Goal: Information Seeking & Learning: Check status

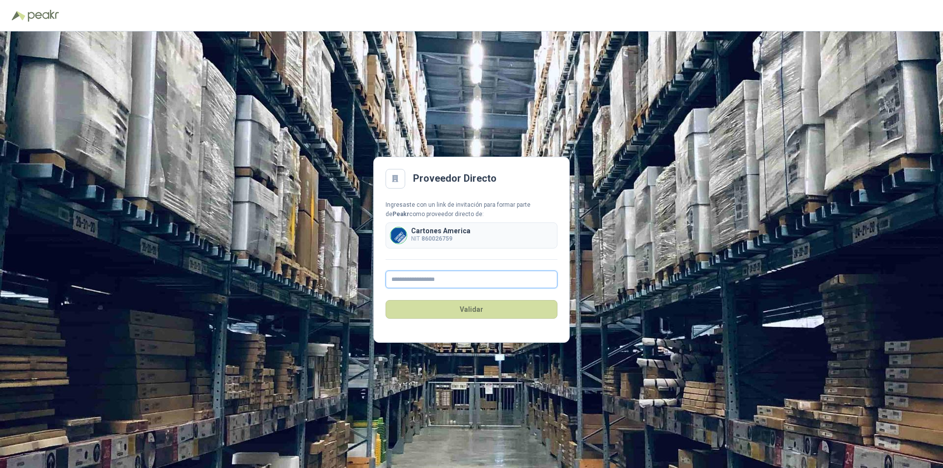
click at [411, 281] on input "text" at bounding box center [472, 280] width 172 height 18
type input "**********"
click at [463, 312] on button "Validar" at bounding box center [472, 309] width 172 height 19
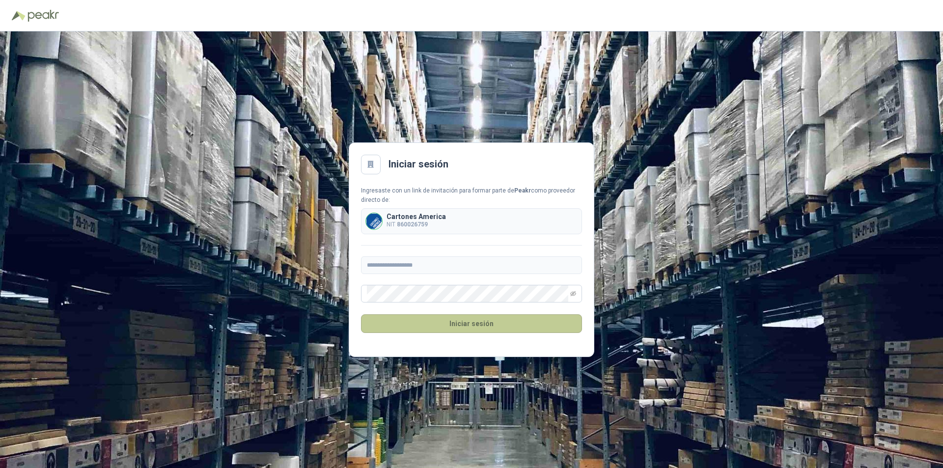
click at [476, 326] on button "Iniciar sesión" at bounding box center [471, 323] width 221 height 19
click at [475, 326] on button "Iniciar sesión" at bounding box center [471, 323] width 221 height 19
click at [469, 324] on button "Iniciar sesión" at bounding box center [471, 323] width 221 height 19
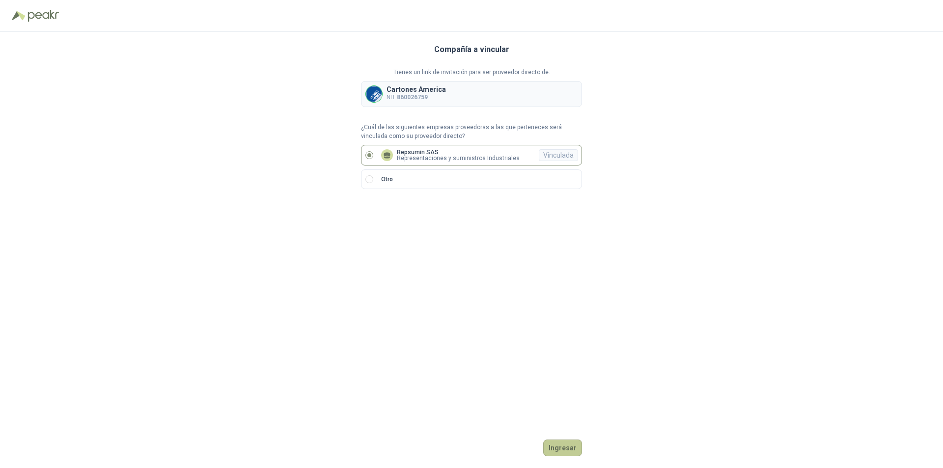
click at [565, 447] on button "Ingresar" at bounding box center [562, 448] width 39 height 17
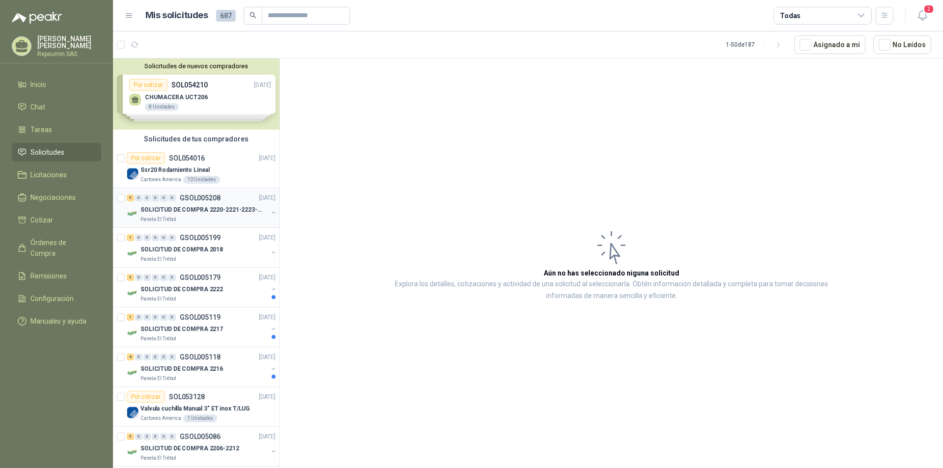
click at [160, 208] on p "SOLICITUD DE COMPRA 2220-2221-2223-2224" at bounding box center [202, 209] width 122 height 9
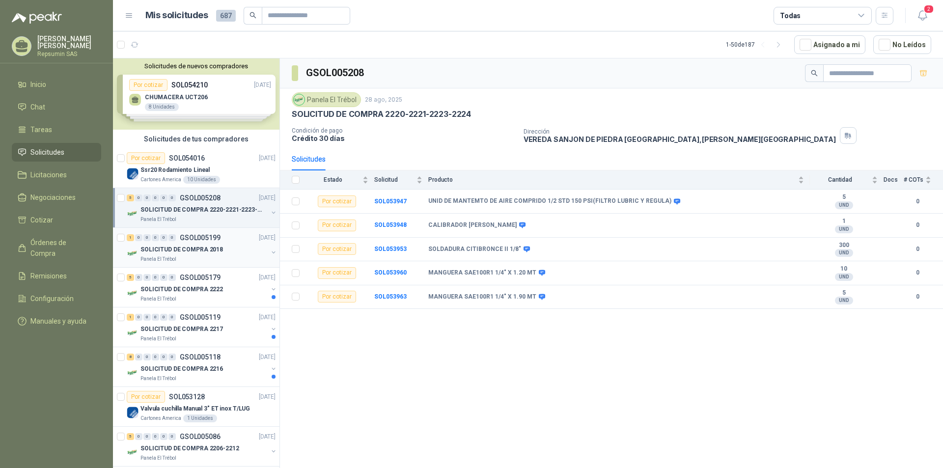
click at [161, 251] on p "SOLICITUD DE COMPRA 2018" at bounding box center [182, 249] width 83 height 9
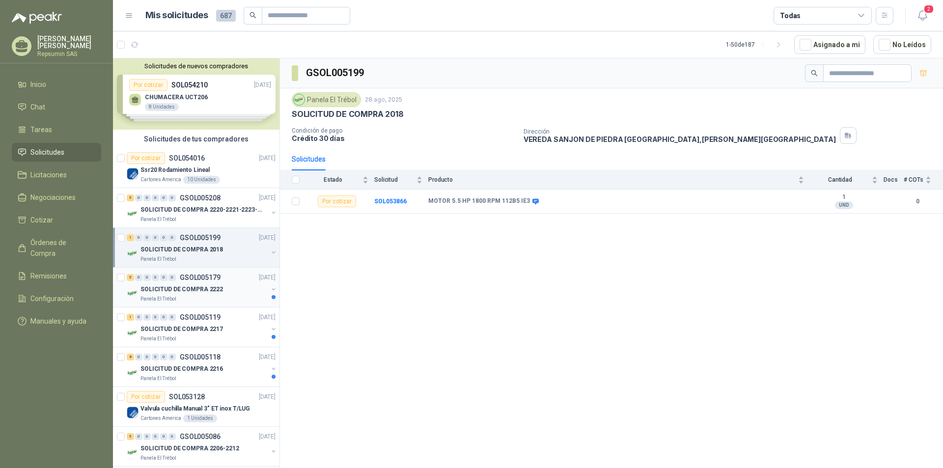
click at [156, 290] on p "SOLICITUD DE COMPRA 2222" at bounding box center [182, 289] width 83 height 9
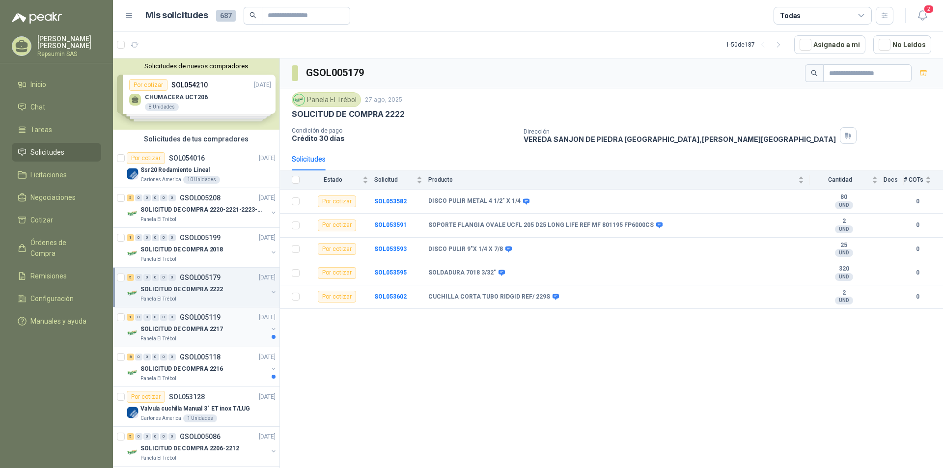
click at [177, 330] on p "SOLICITUD DE COMPRA 2217" at bounding box center [182, 329] width 83 height 9
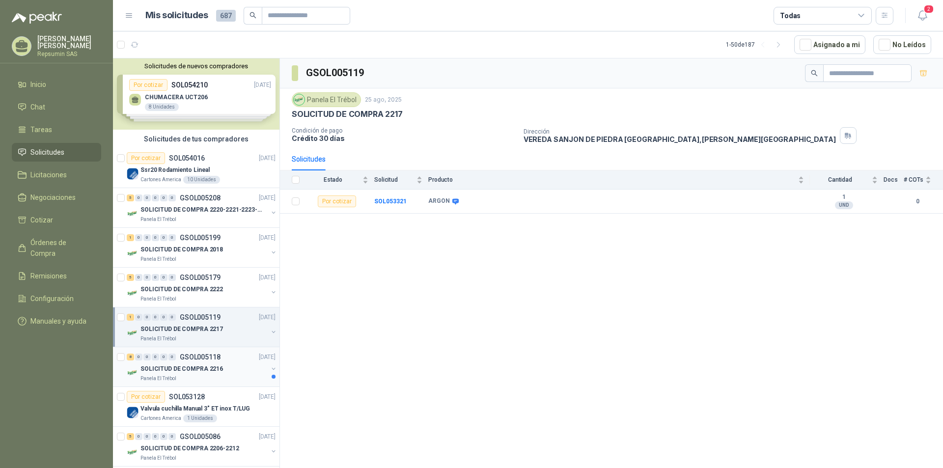
click at [170, 370] on p "SOLICITUD DE COMPRA 2216" at bounding box center [182, 369] width 83 height 9
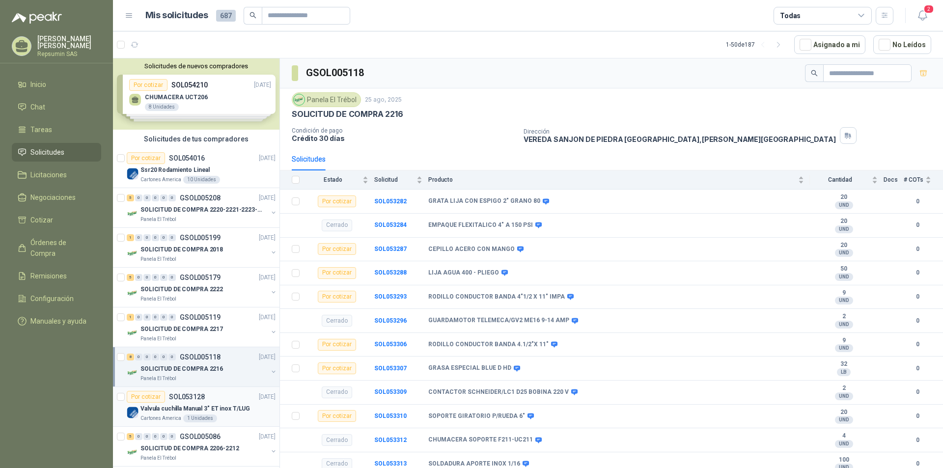
click at [172, 409] on p "Valvula cuchilla Manual 3" ET inox T/LUG" at bounding box center [196, 408] width 110 height 9
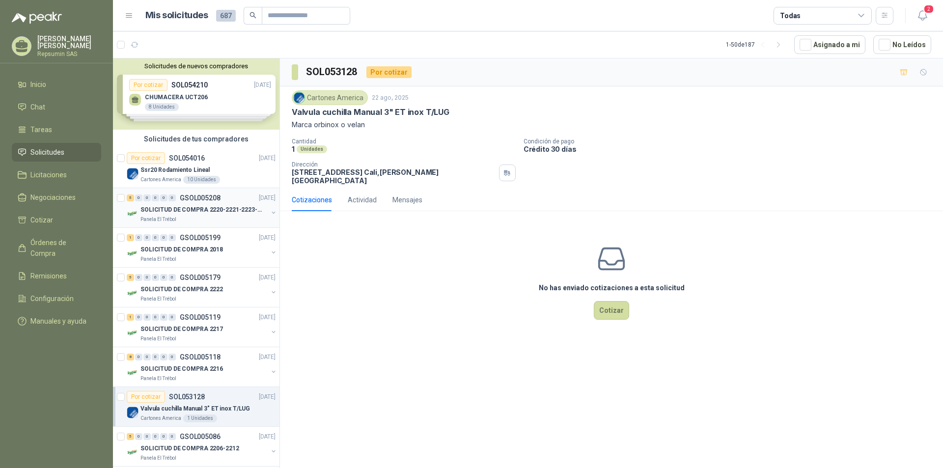
click at [145, 209] on p "SOLICITUD DE COMPRA 2220-2221-2223-2224" at bounding box center [202, 209] width 122 height 9
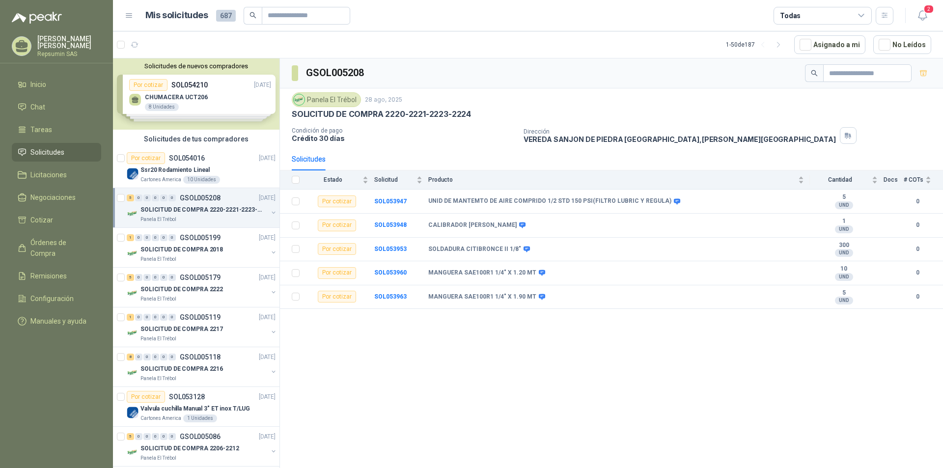
click at [141, 98] on div "Solicitudes de nuevos compradores Por cotizar SOL054210 [DATE] CHUMACERA UCT206…" at bounding box center [196, 93] width 167 height 71
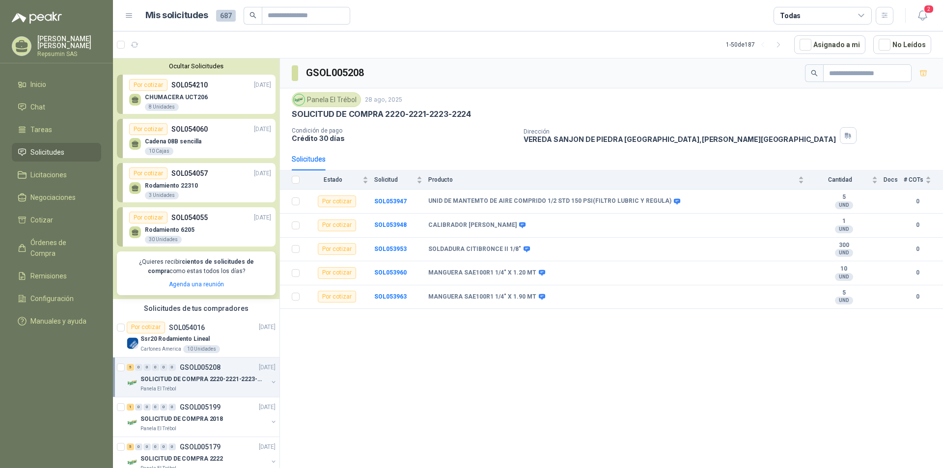
click at [141, 98] on div "CHUMACERA UCT206 8 Unidades" at bounding box center [200, 101] width 142 height 21
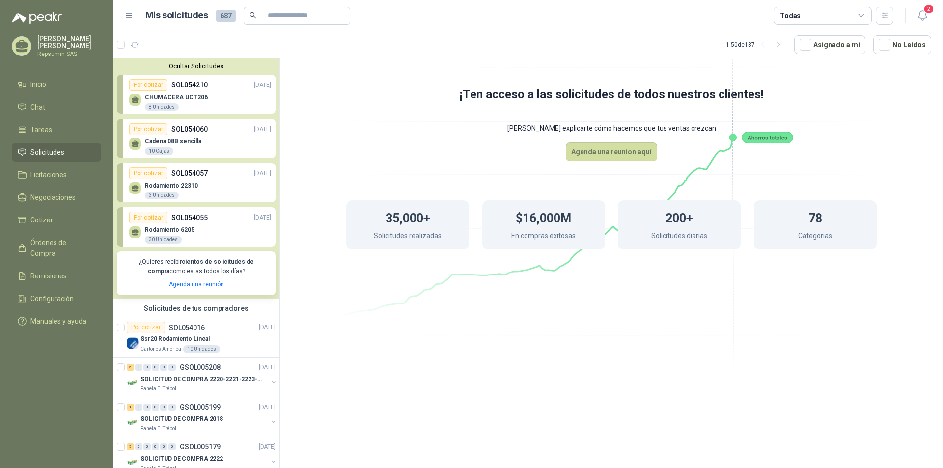
click at [158, 148] on div "10 Cajas" at bounding box center [159, 151] width 28 height 8
click at [138, 191] on icon at bounding box center [135, 190] width 6 height 2
click at [138, 233] on icon at bounding box center [135, 231] width 7 height 4
click at [366, 349] on icon at bounding box center [612, 168] width 550 height 464
click at [21, 371] on menu "[PERSON_NAME] Repsumin SAS Inicio Chat Tareas Solicitudes Licitaciones Negociac…" at bounding box center [56, 234] width 113 height 468
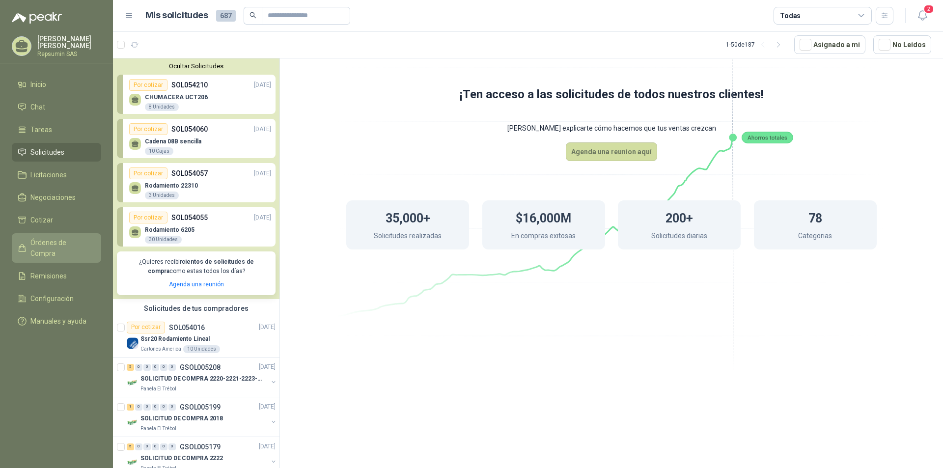
click at [55, 239] on span "Órdenes de Compra" at bounding box center [60, 248] width 61 height 22
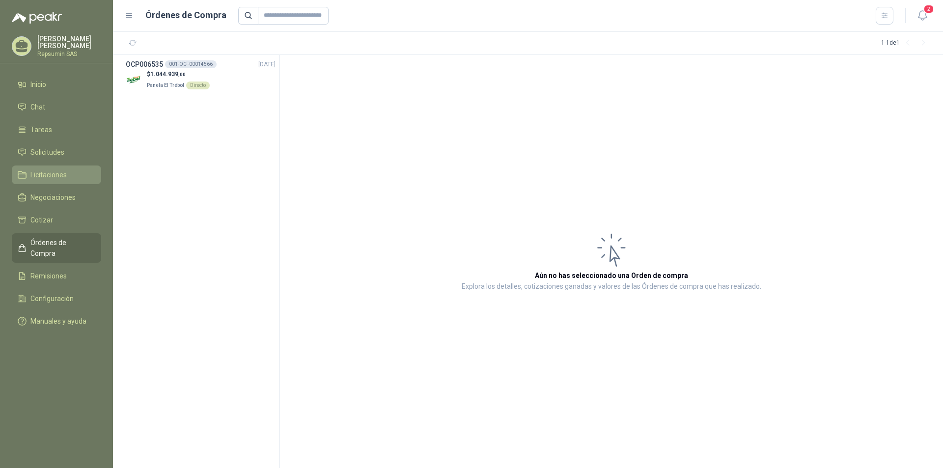
click at [44, 175] on span "Licitaciones" at bounding box center [48, 175] width 36 height 11
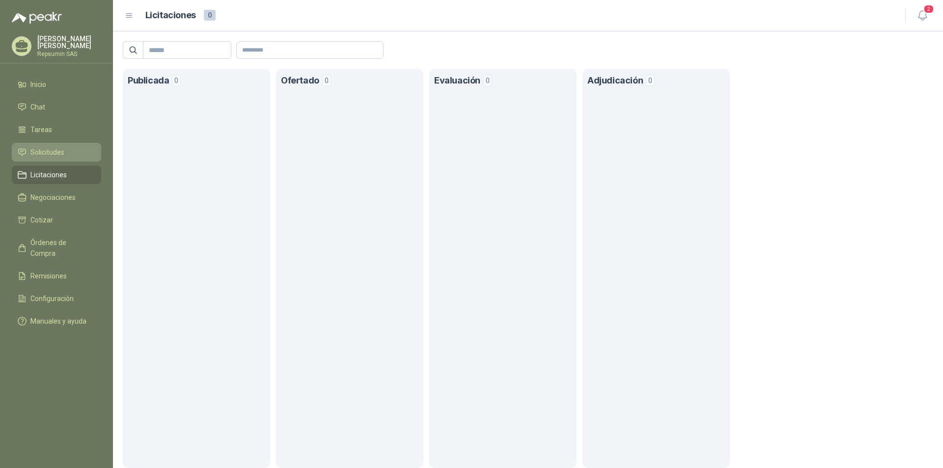
click at [42, 149] on span "Solicitudes" at bounding box center [47, 152] width 34 height 11
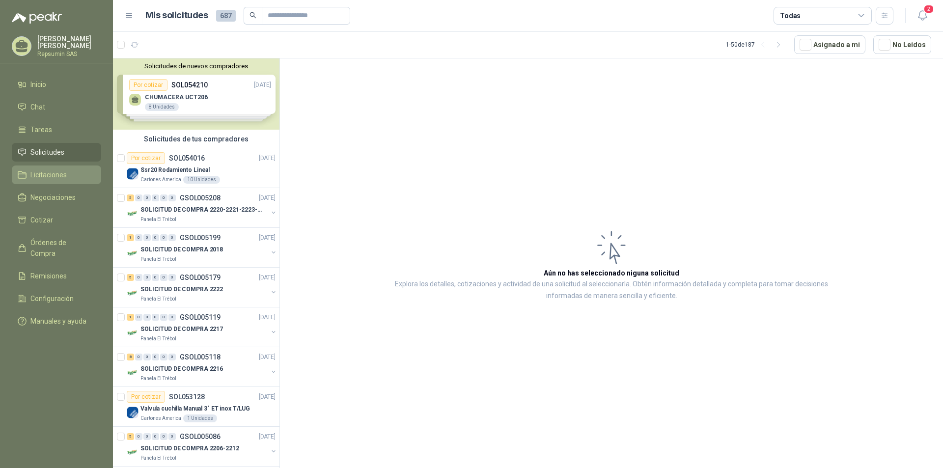
click at [42, 173] on span "Licitaciones" at bounding box center [48, 175] width 36 height 11
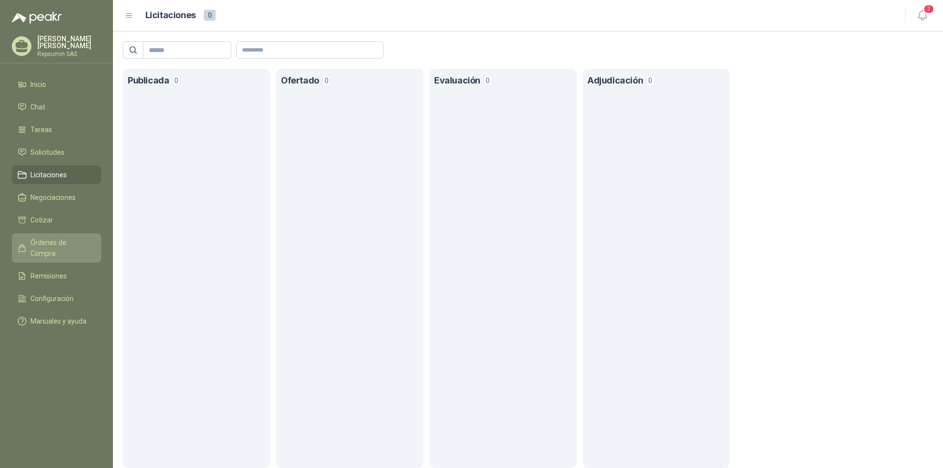
click at [51, 242] on span "Órdenes de Compra" at bounding box center [60, 248] width 61 height 22
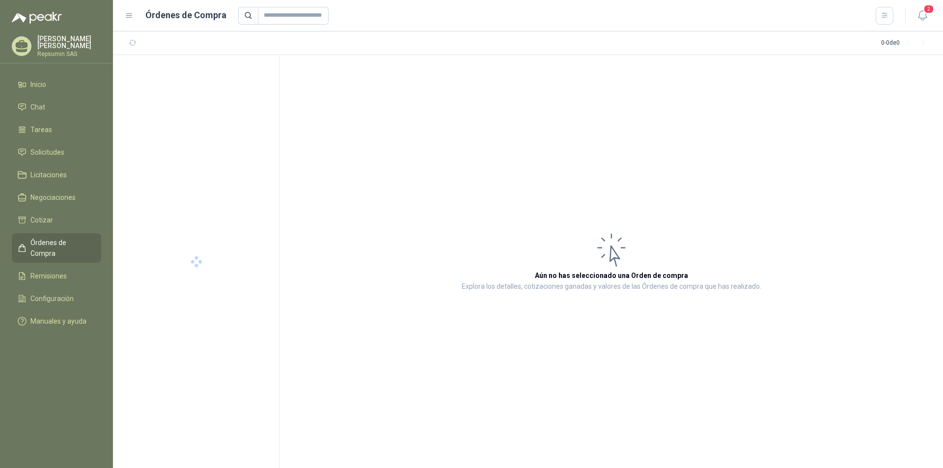
click at [51, 241] on span "Órdenes de Compra" at bounding box center [60, 248] width 61 height 22
click at [46, 150] on span "Solicitudes" at bounding box center [47, 152] width 34 height 11
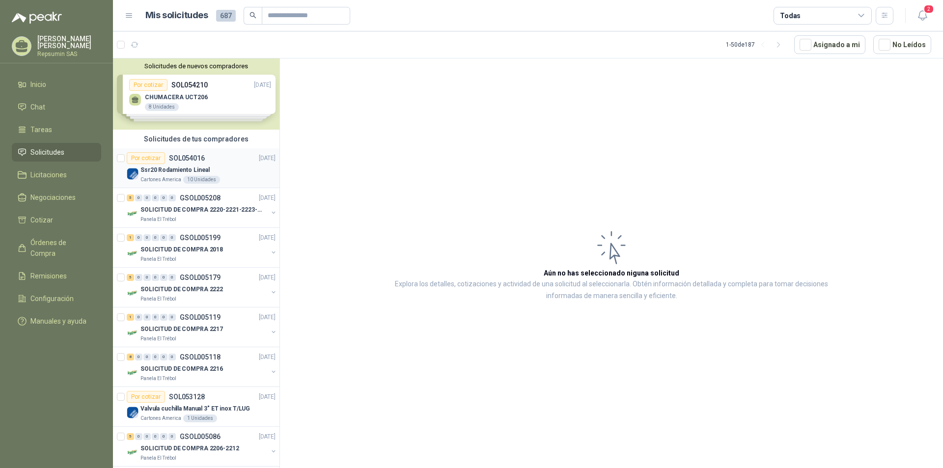
click at [130, 172] on img at bounding box center [133, 174] width 12 height 12
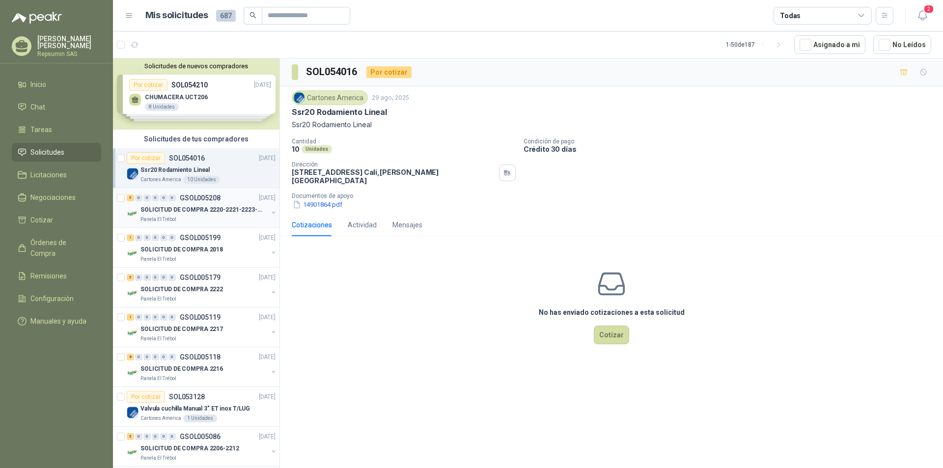
click at [131, 211] on img at bounding box center [133, 214] width 12 height 12
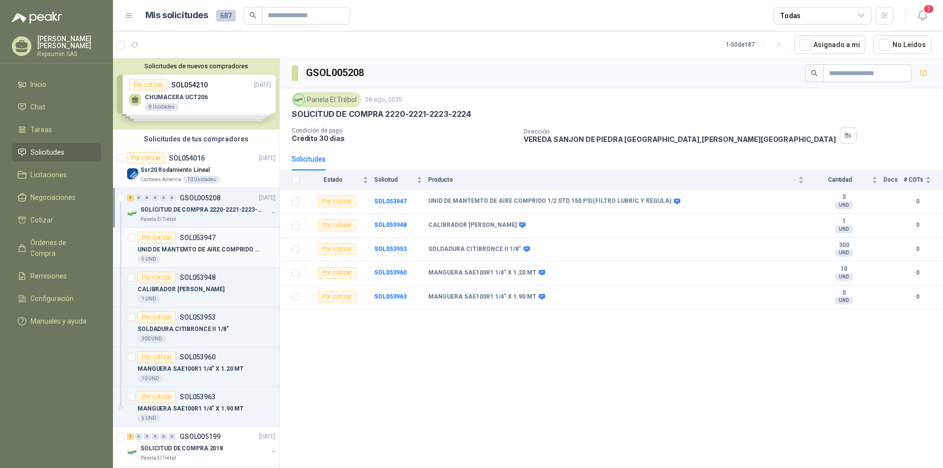
click at [154, 239] on div "Por cotizar" at bounding box center [157, 238] width 38 height 12
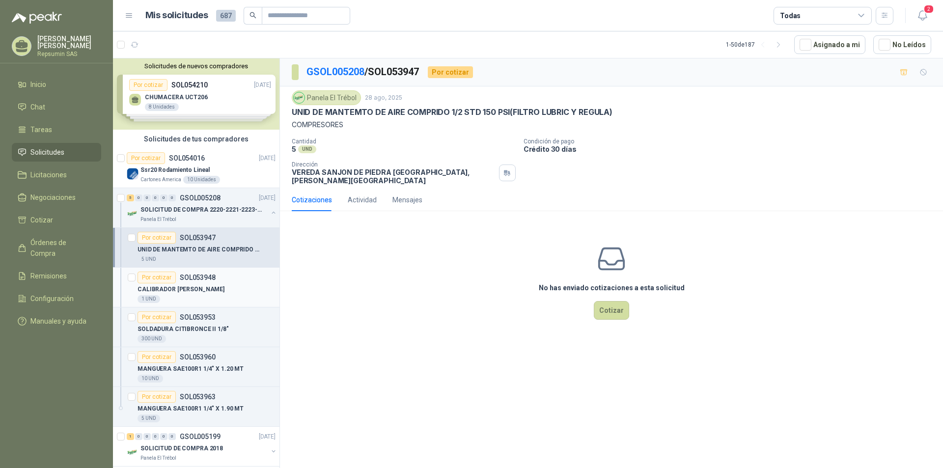
click at [156, 283] on div "Por cotizar" at bounding box center [157, 278] width 38 height 12
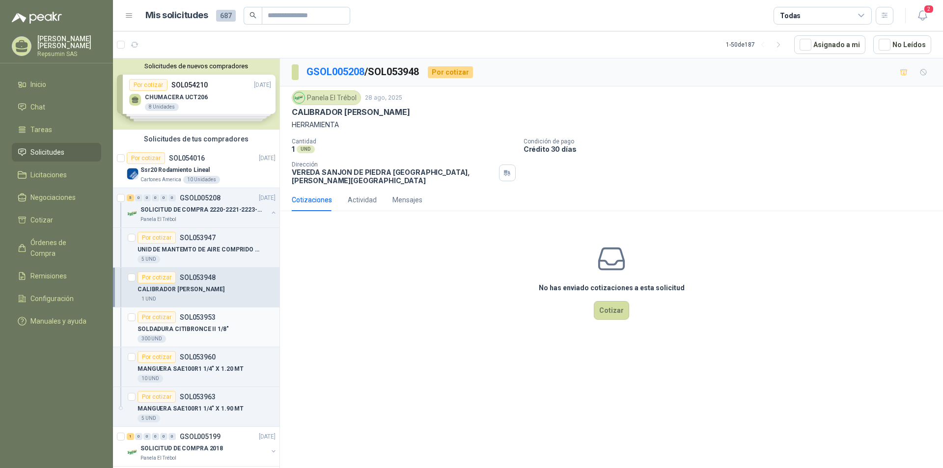
click at [155, 311] on div "Por cotizar" at bounding box center [157, 317] width 38 height 12
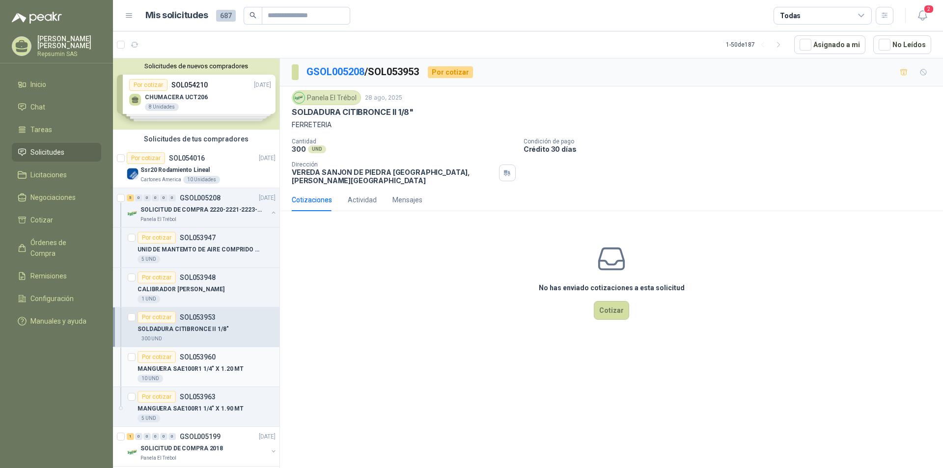
click at [166, 363] on div "Por cotizar" at bounding box center [157, 357] width 38 height 12
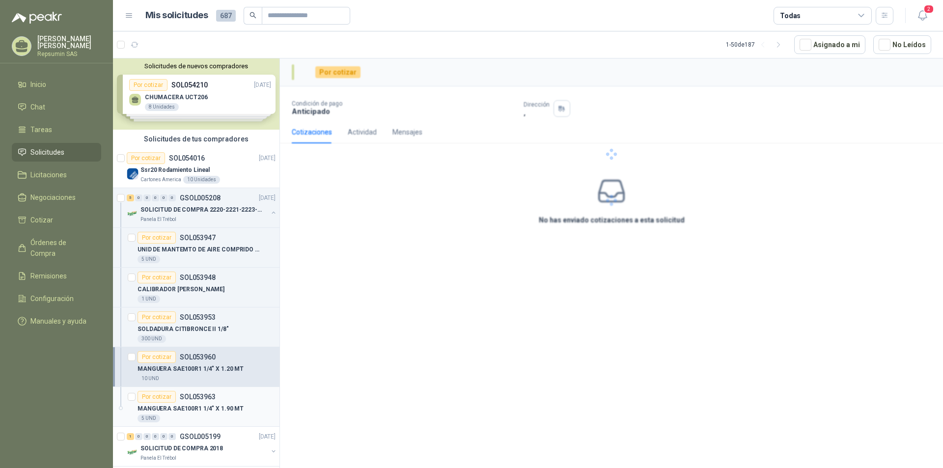
click at [157, 400] on div "Por cotizar" at bounding box center [157, 397] width 38 height 12
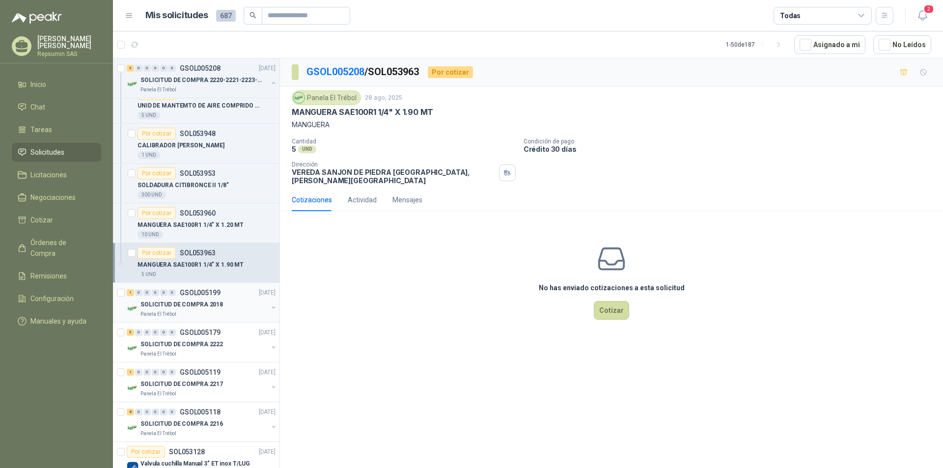
scroll to position [147, 0]
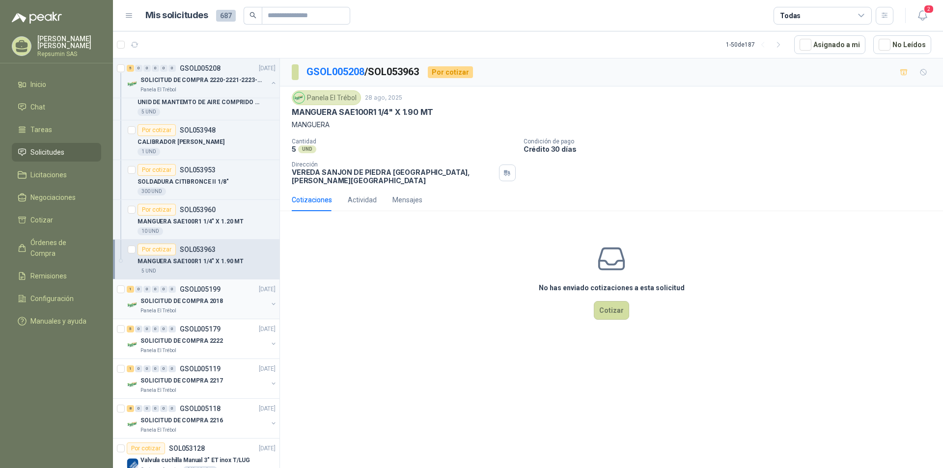
click at [164, 294] on div "1 0 0 0 0 0 GSOL005199 [DATE]" at bounding box center [202, 289] width 151 height 12
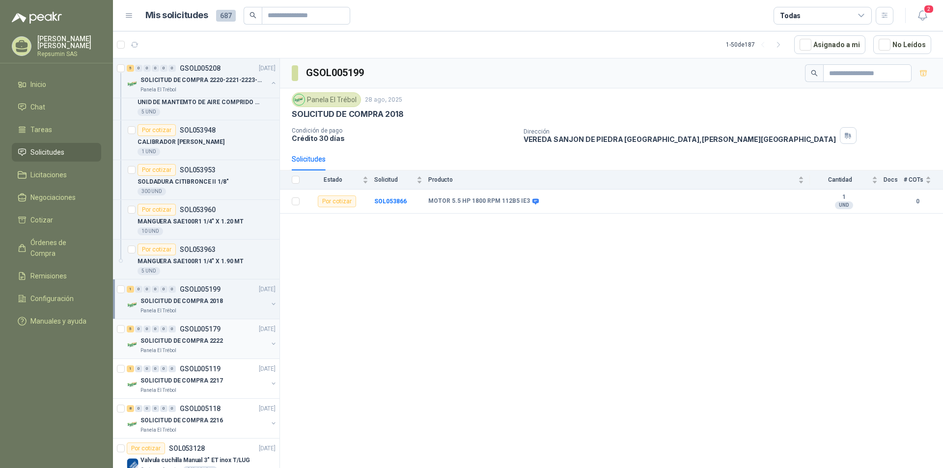
click at [161, 336] on div "SOLICITUD DE COMPRA 2222" at bounding box center [204, 341] width 127 height 12
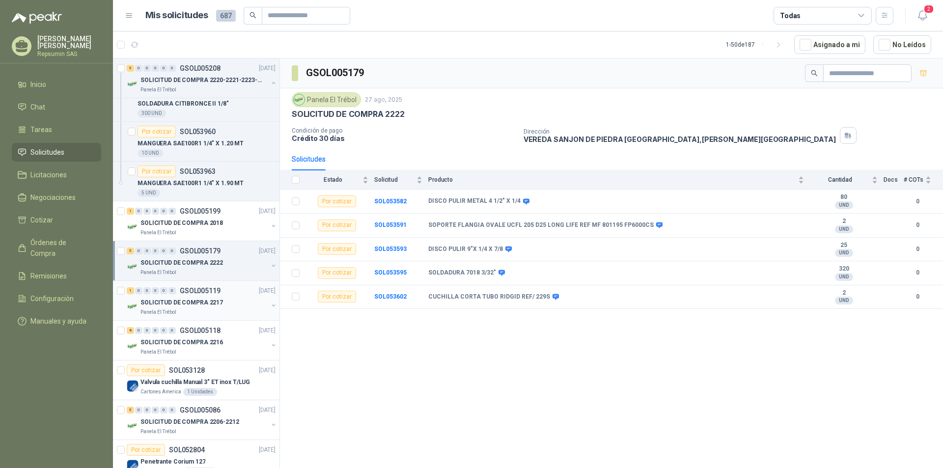
scroll to position [246, 0]
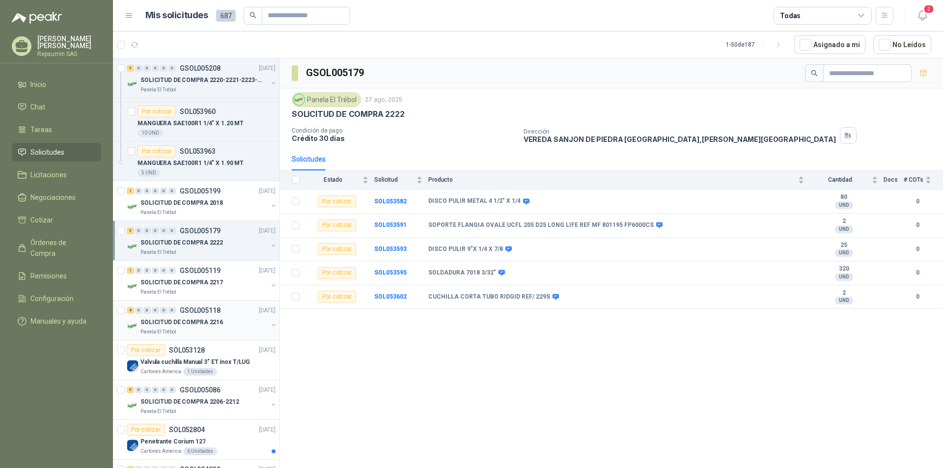
click at [159, 322] on p "SOLICITUD DE COMPRA 2216" at bounding box center [182, 322] width 83 height 9
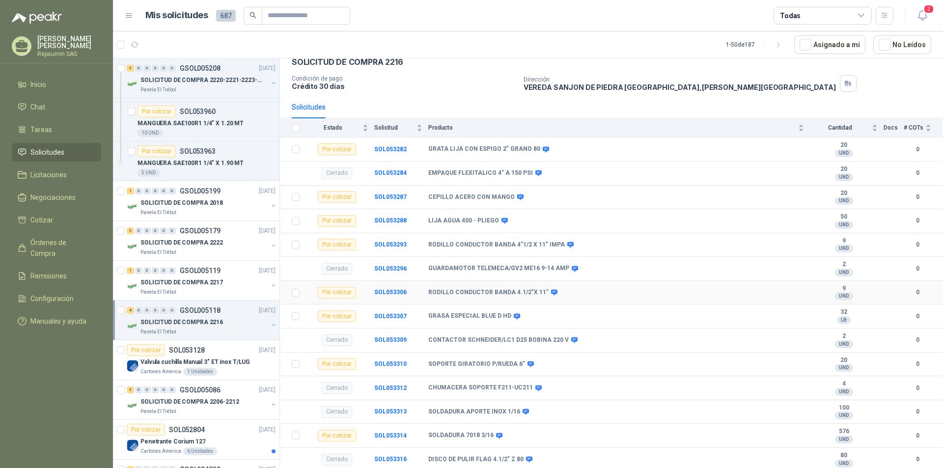
scroll to position [53, 0]
click at [184, 362] on p "Valvula cuchilla Manual 3" ET inox T/LUG" at bounding box center [196, 362] width 110 height 9
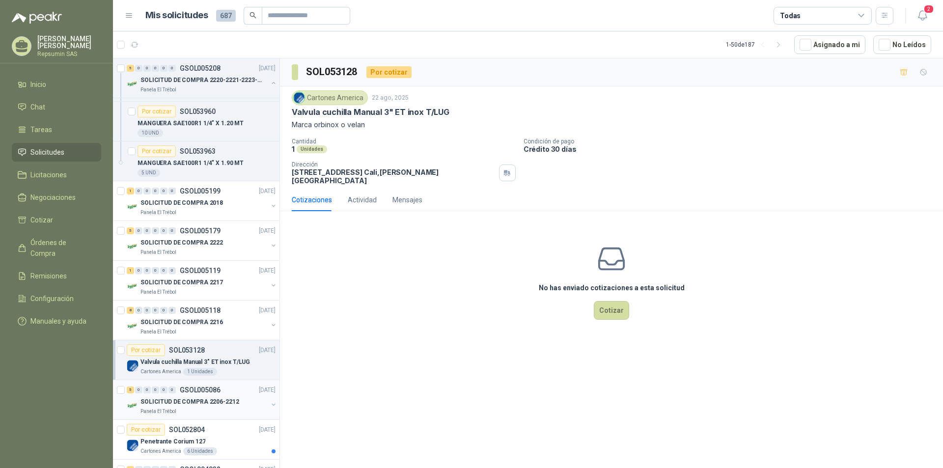
click at [182, 401] on p "SOLICITUD DE COMPRA 2206-2212" at bounding box center [190, 401] width 99 height 9
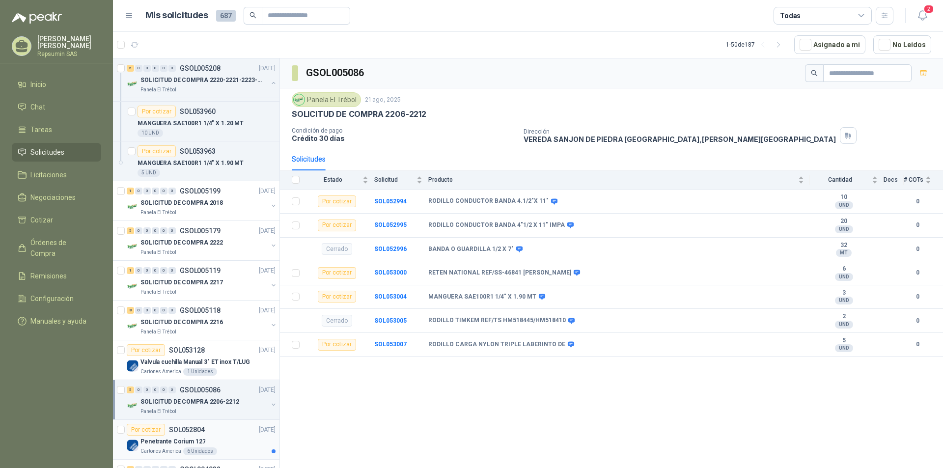
click at [186, 443] on p "Penetrante Corium 127" at bounding box center [173, 441] width 65 height 9
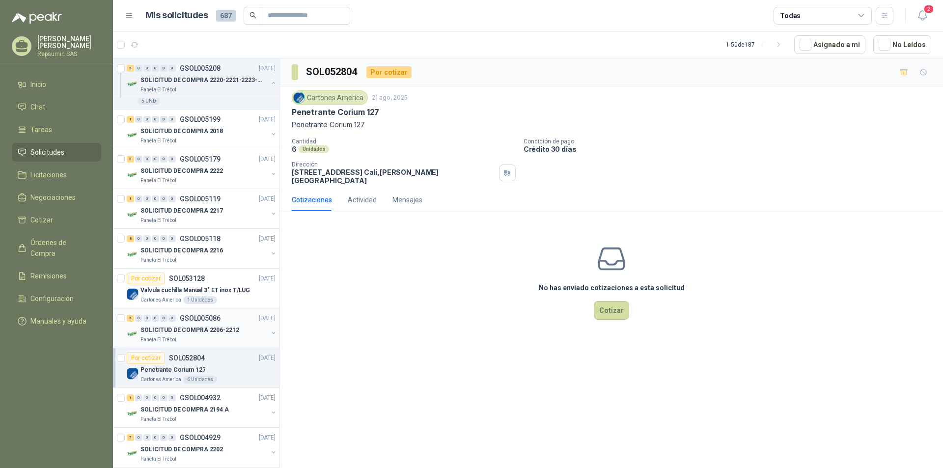
scroll to position [540, 0]
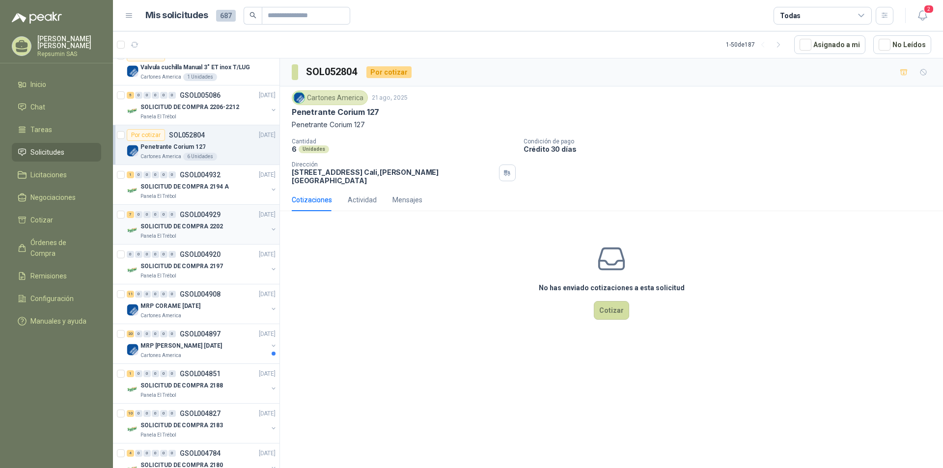
click at [169, 225] on p "SOLICITUD DE COMPRA 2202" at bounding box center [182, 226] width 83 height 9
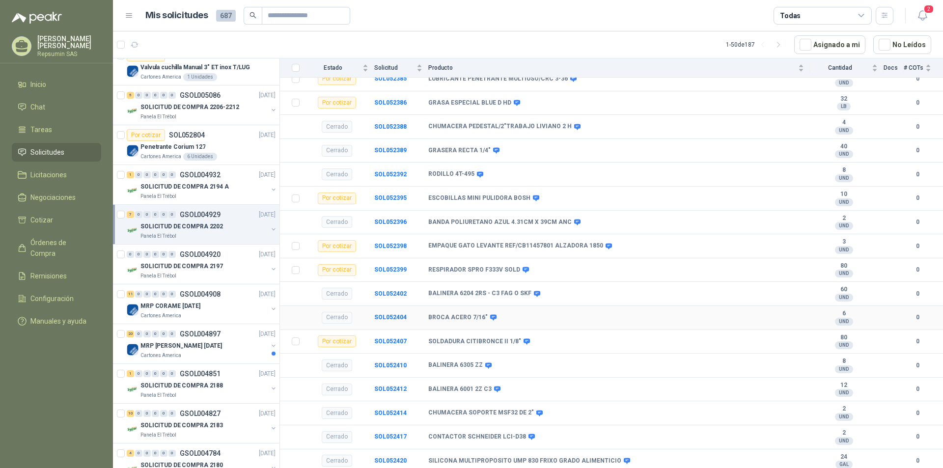
scroll to position [196, 0]
click at [165, 267] on p "SOLICITUD DE COMPRA 2197" at bounding box center [182, 266] width 83 height 9
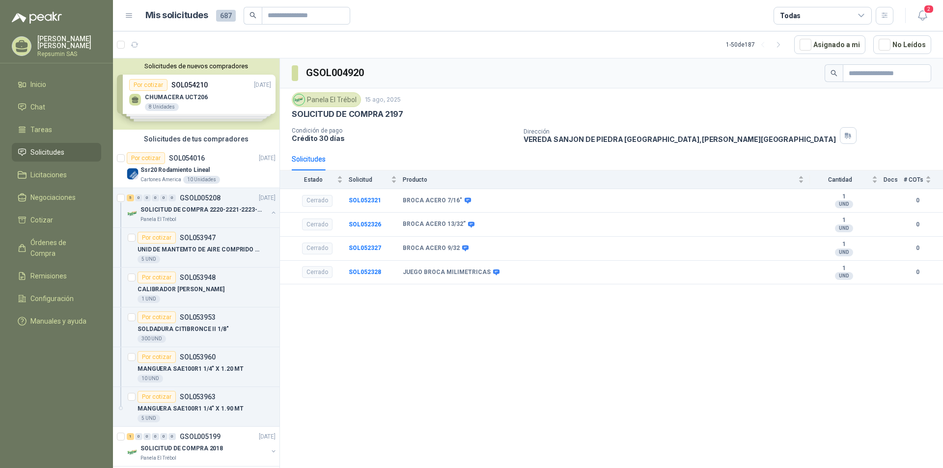
click at [153, 102] on div "Solicitudes de nuevos compradores Por cotizar SOL054210 [DATE] CHUMACERA UCT206…" at bounding box center [196, 93] width 167 height 71
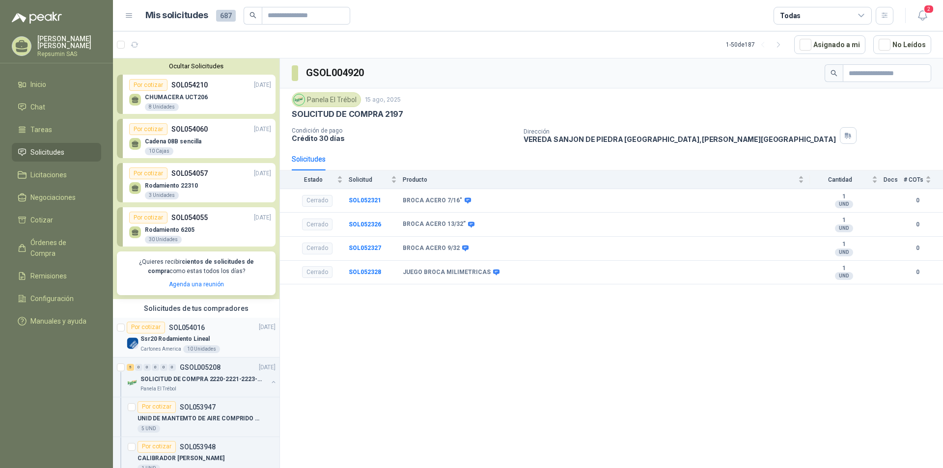
click at [178, 340] on p "Ssr20 Rodamiento Lineal" at bounding box center [175, 339] width 69 height 9
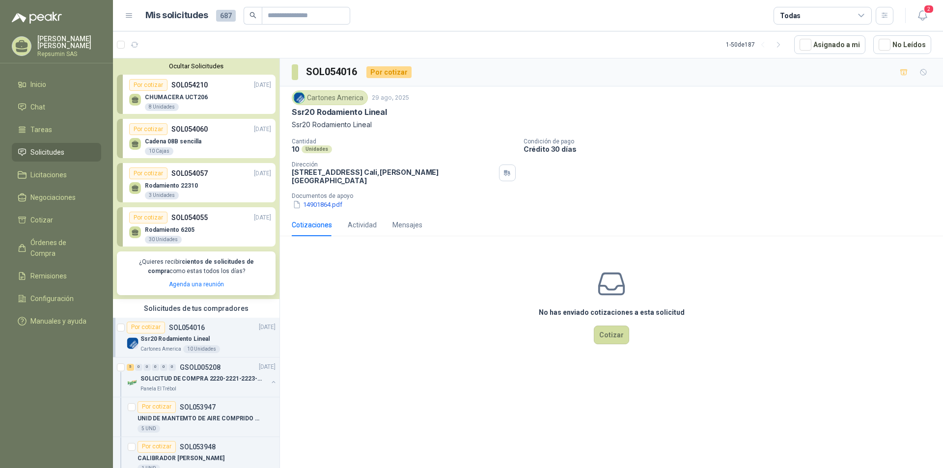
click at [133, 344] on img at bounding box center [133, 344] width 12 height 12
click at [127, 383] on img at bounding box center [133, 383] width 12 height 12
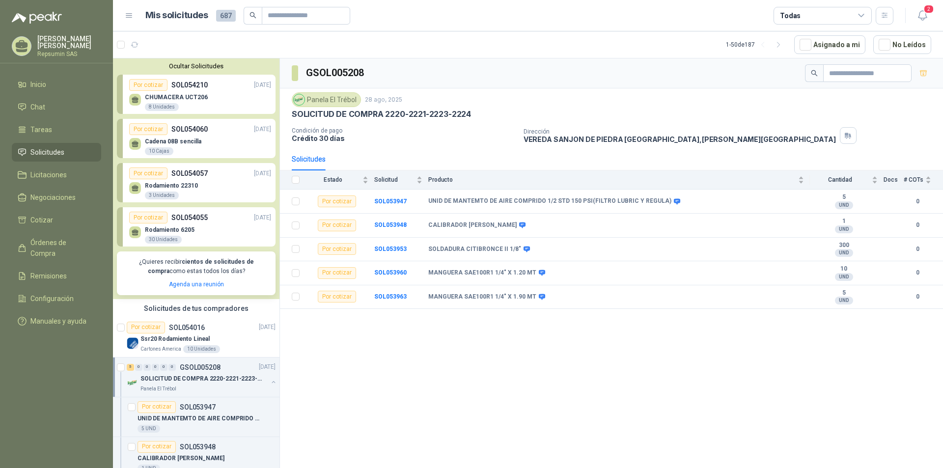
click at [507, 421] on div "GSOL005208 Panela El Trébol [DATE] SOLICITUD DE COMPRA 2220-2221-2223-2224 Cond…" at bounding box center [611, 264] width 663 height 413
click at [60, 46] on p "[PERSON_NAME]" at bounding box center [69, 42] width 64 height 14
click at [55, 46] on p "[PERSON_NAME]" at bounding box center [69, 42] width 64 height 14
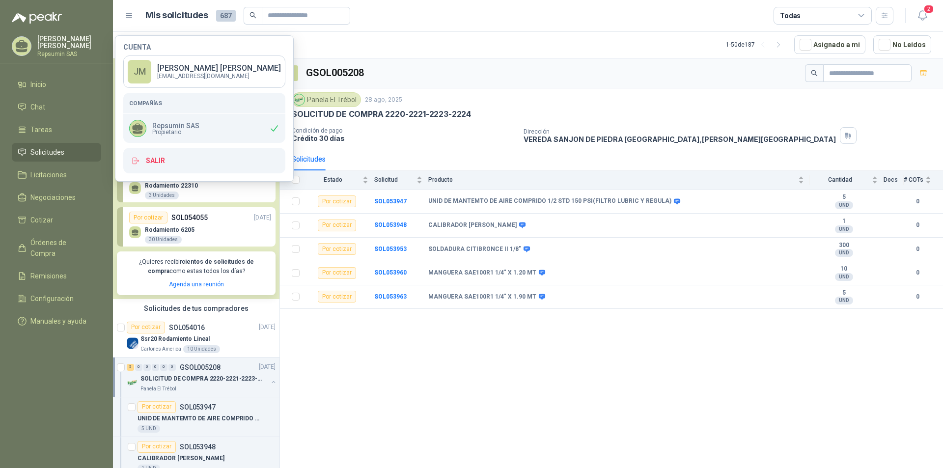
drag, startPoint x: 434, startPoint y: 403, endPoint x: 426, endPoint y: 394, distance: 12.2
click at [434, 402] on div "GSOL005208 Panela El Trébol [DATE] SOLICITUD DE COMPRA 2220-2221-2223-2224 Cond…" at bounding box center [611, 264] width 663 height 413
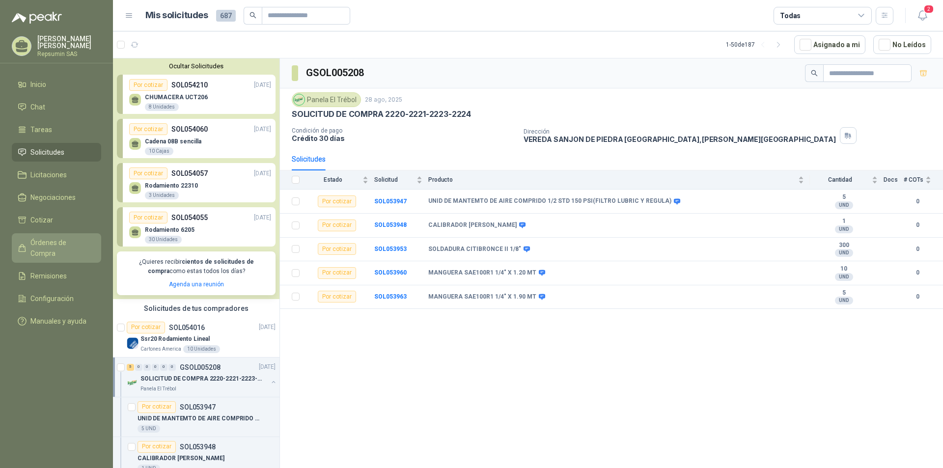
click at [52, 242] on span "Órdenes de Compra" at bounding box center [60, 248] width 61 height 22
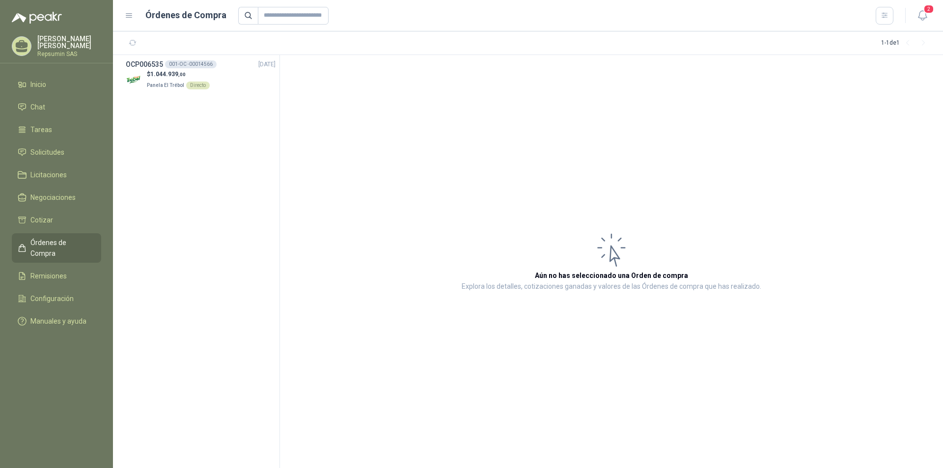
click at [49, 48] on p "[PERSON_NAME]" at bounding box center [69, 42] width 64 height 14
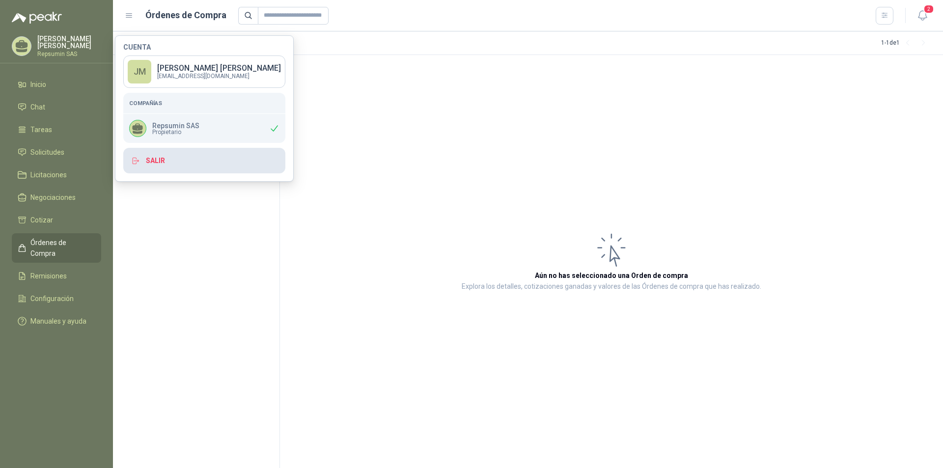
click at [164, 163] on button "Salir" at bounding box center [204, 161] width 162 height 26
